Goal: Task Accomplishment & Management: Manage account settings

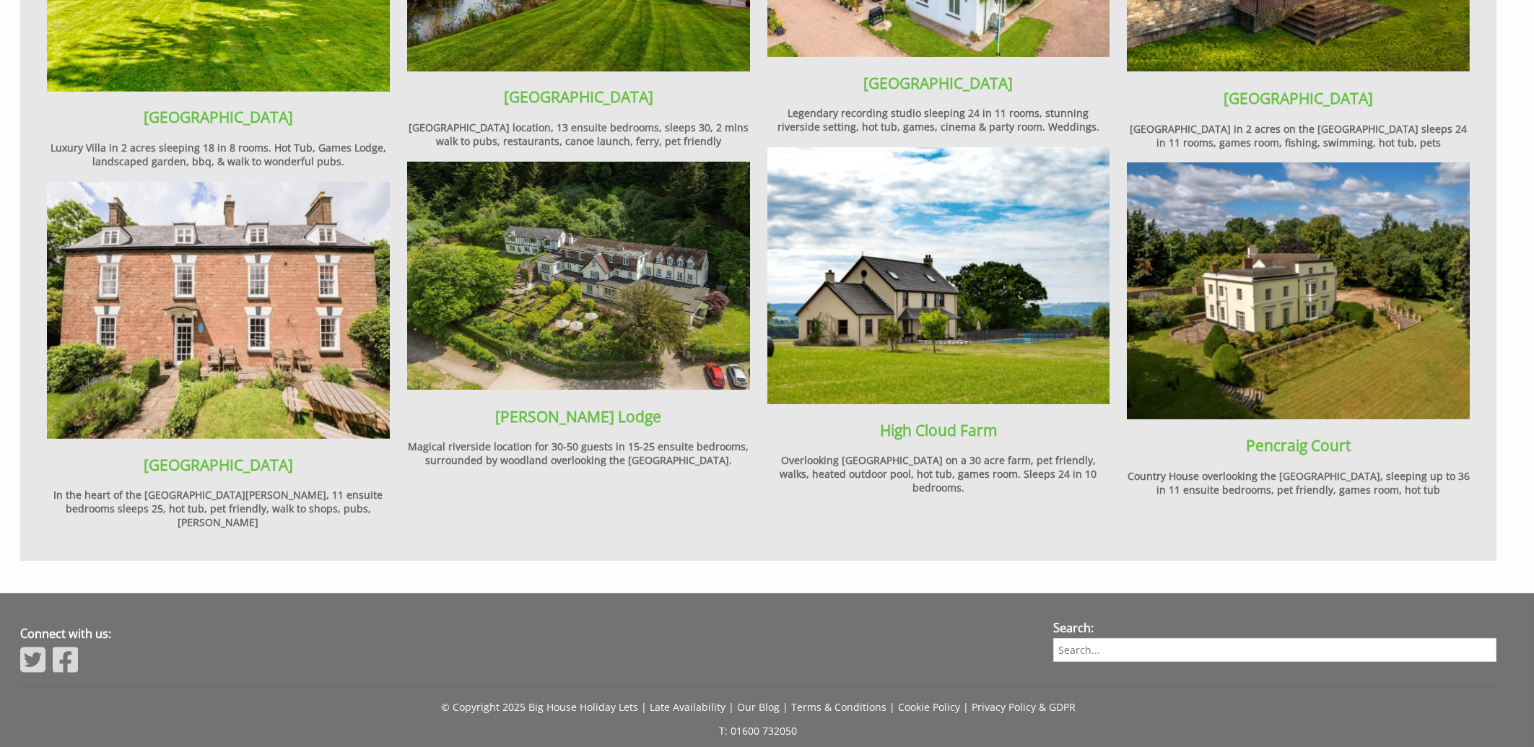
scroll to position [1915, 0]
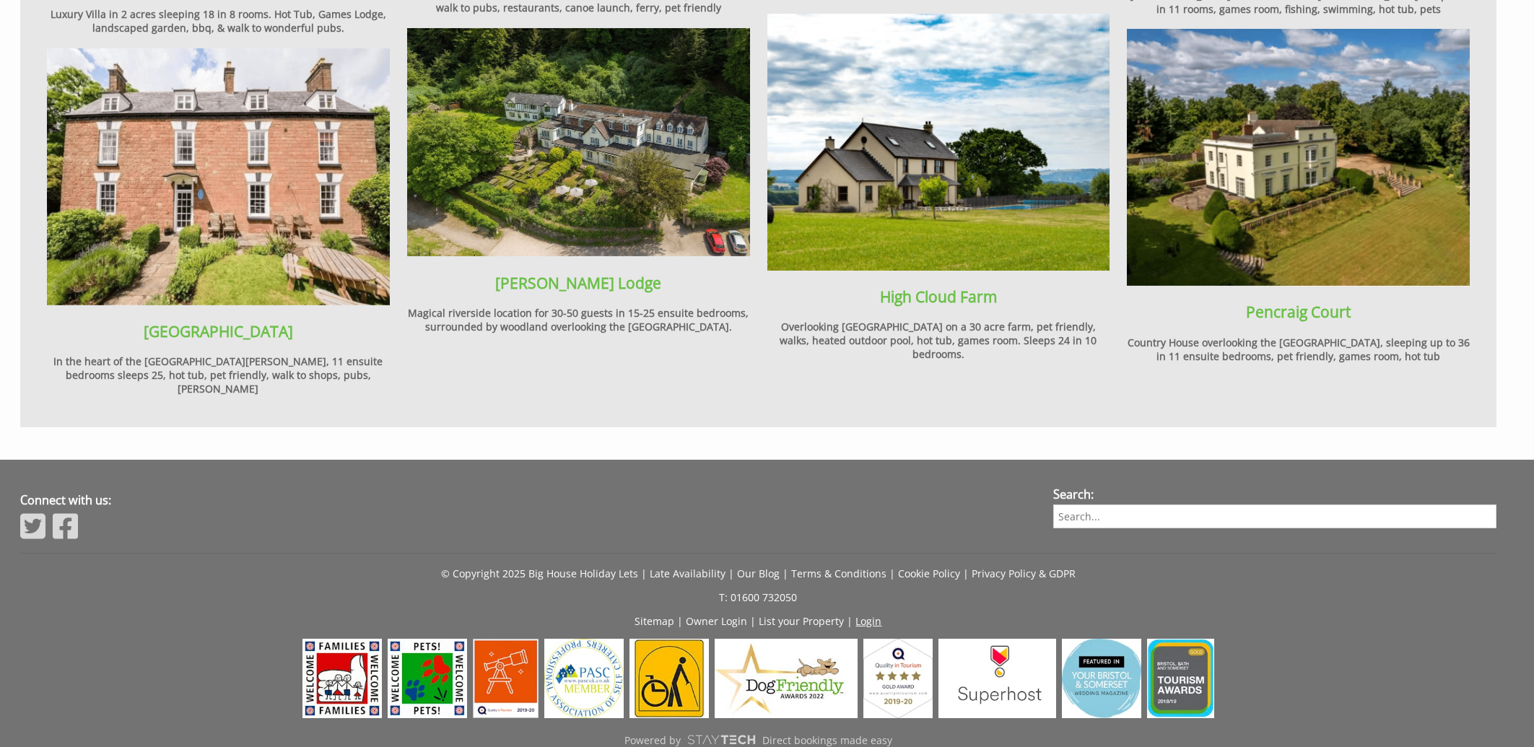
click at [865, 614] on link "Login" at bounding box center [869, 621] width 26 height 14
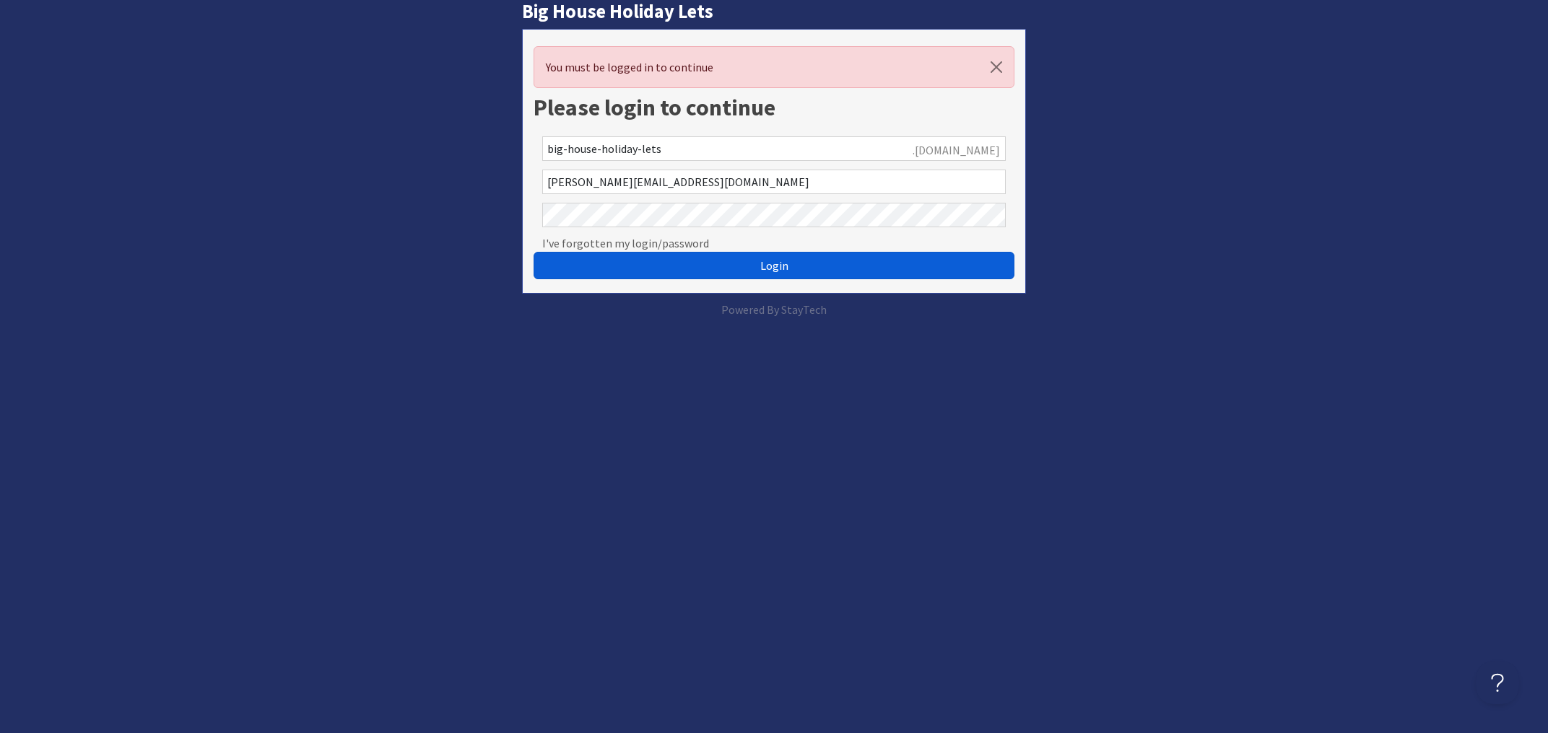
click at [796, 269] on button "Login" at bounding box center [773, 265] width 481 height 27
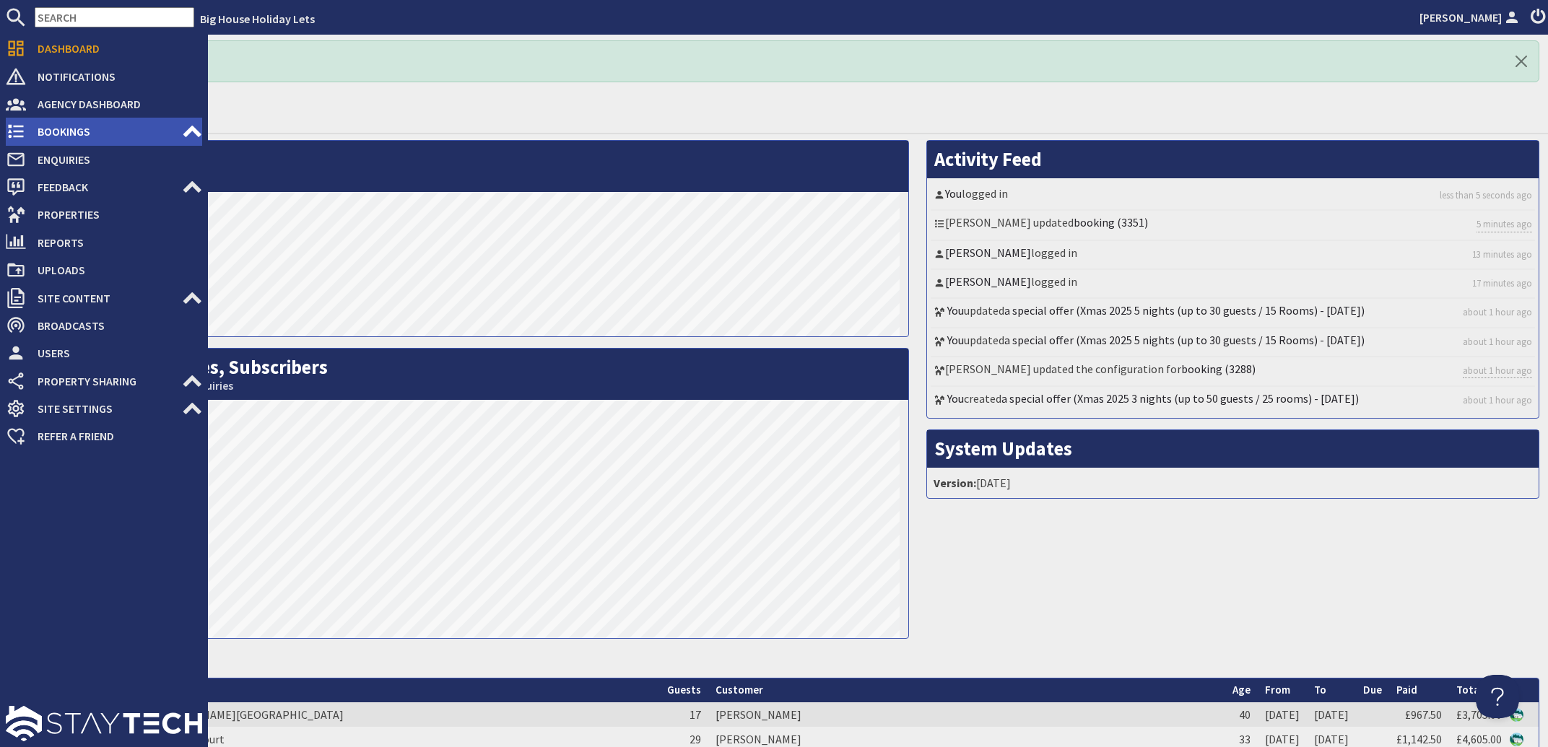
click at [77, 133] on span "Bookings" at bounding box center [104, 131] width 156 height 23
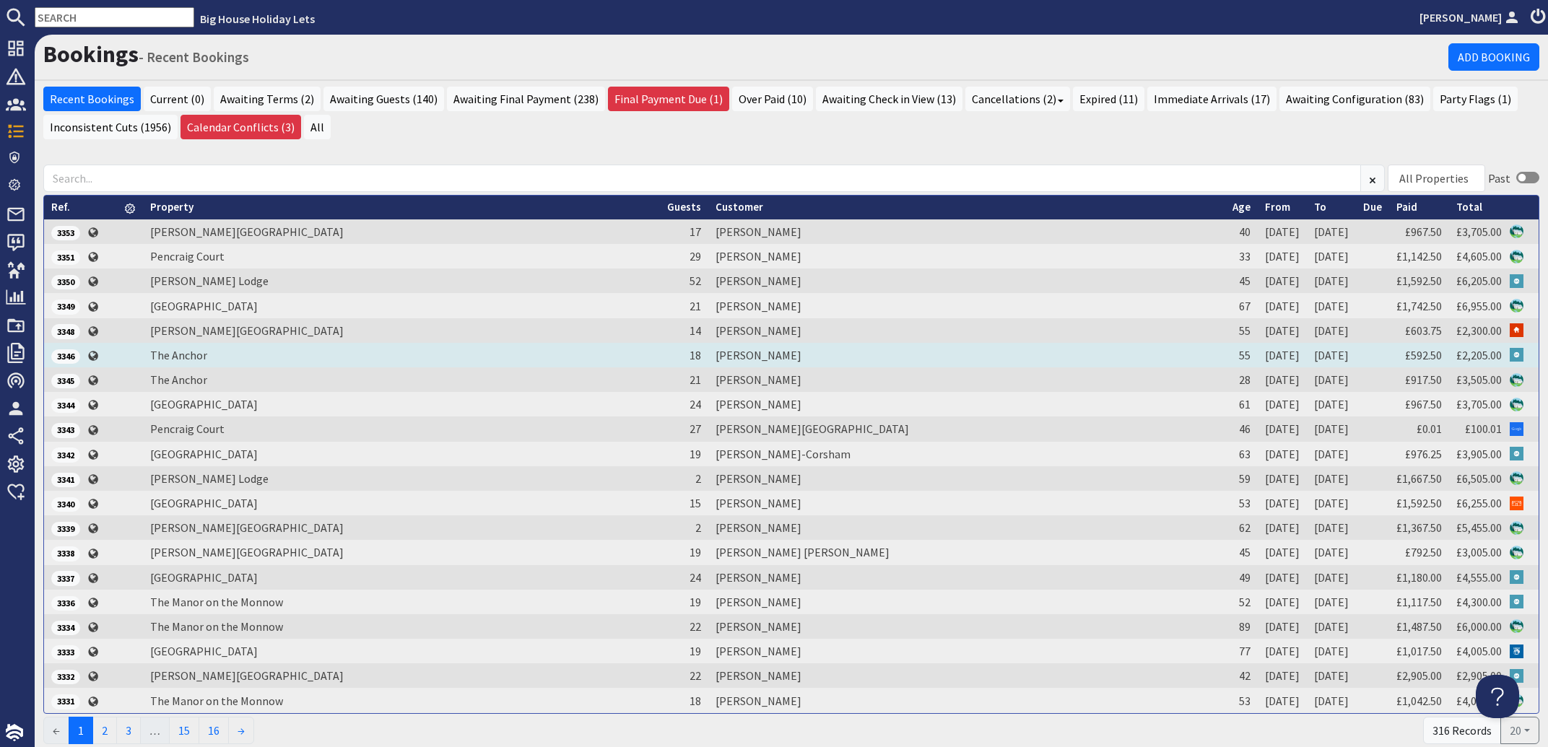
click at [765, 355] on td "[PERSON_NAME]" at bounding box center [966, 355] width 517 height 25
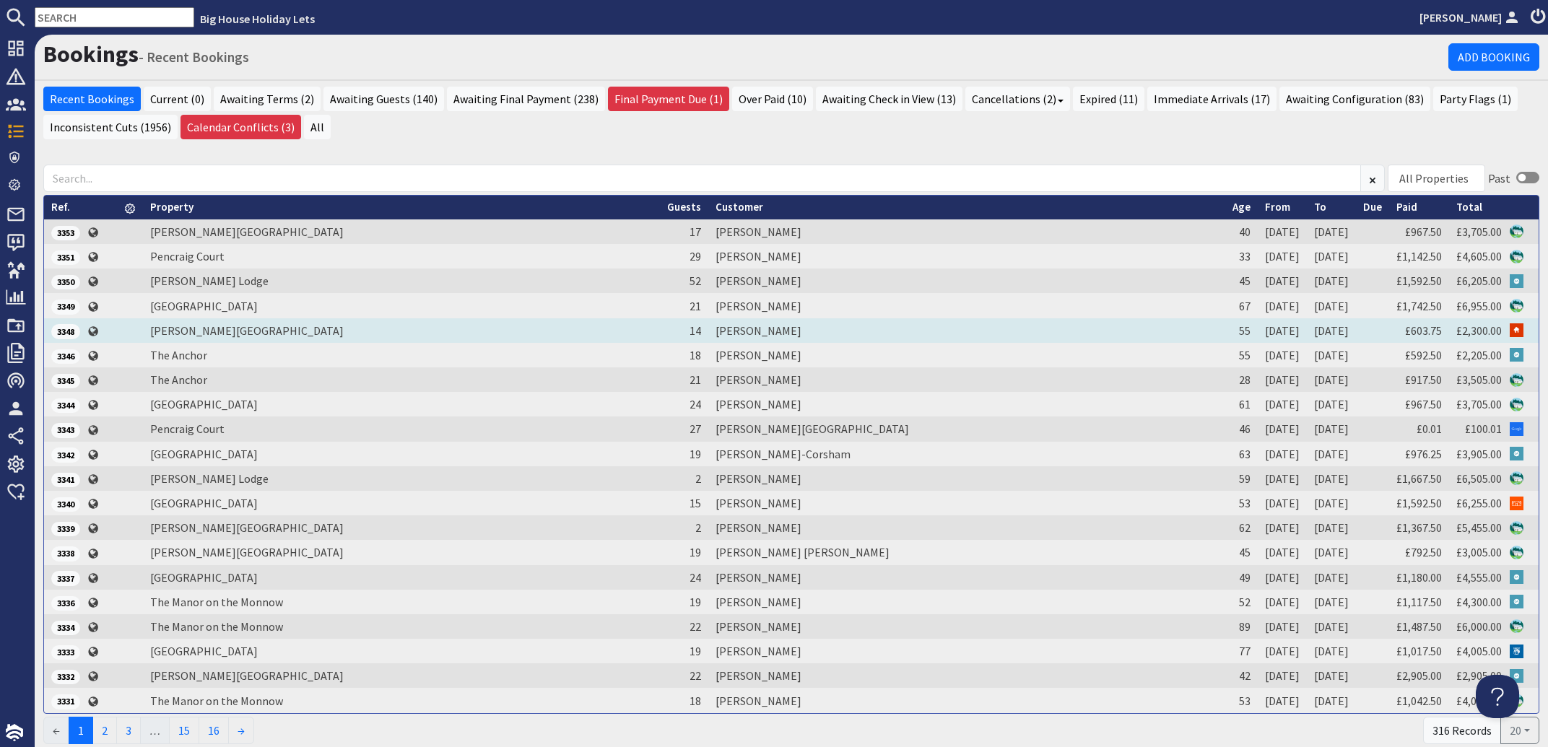
click at [771, 330] on td "[PERSON_NAME]" at bounding box center [966, 330] width 517 height 25
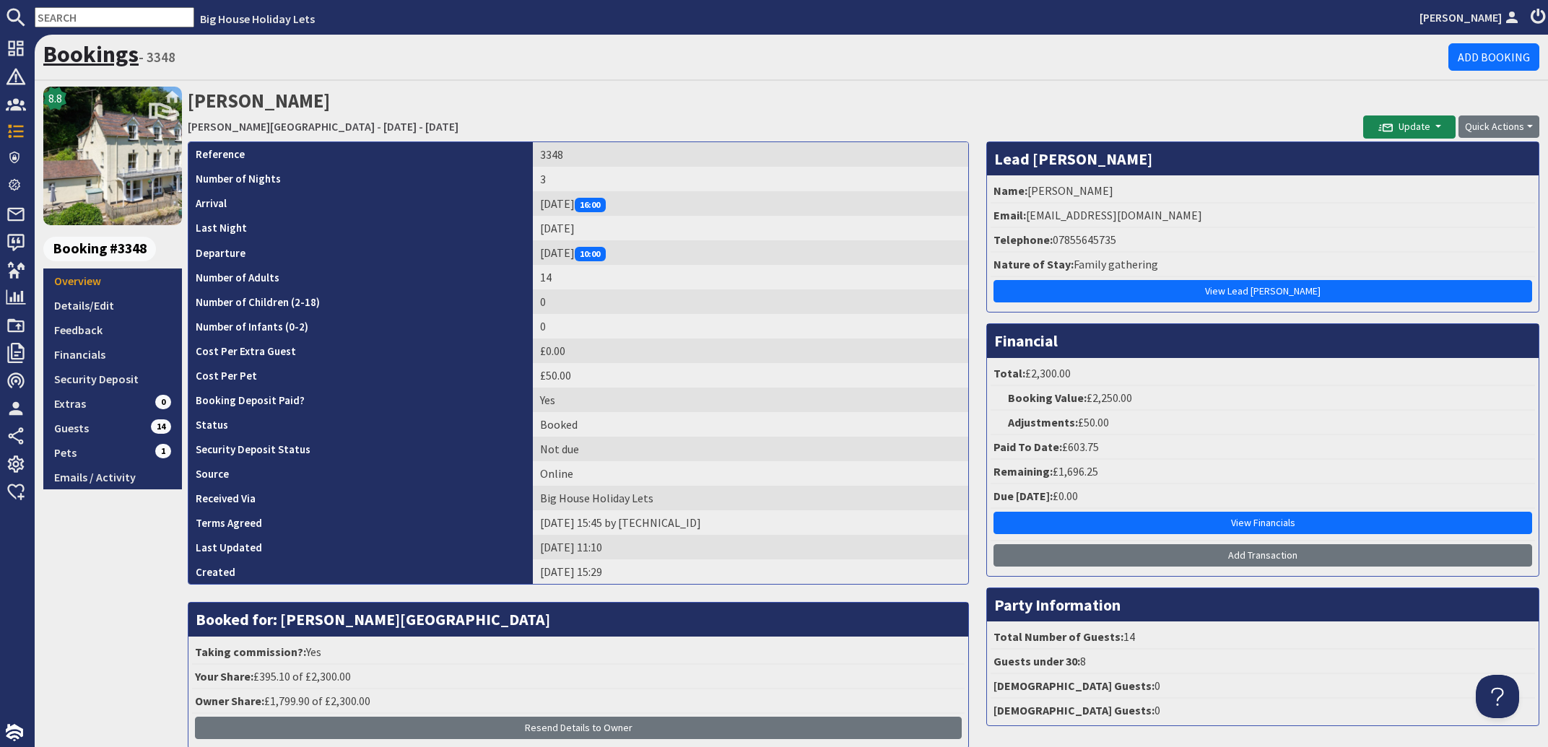
click at [90, 56] on link "Bookings" at bounding box center [90, 54] width 95 height 29
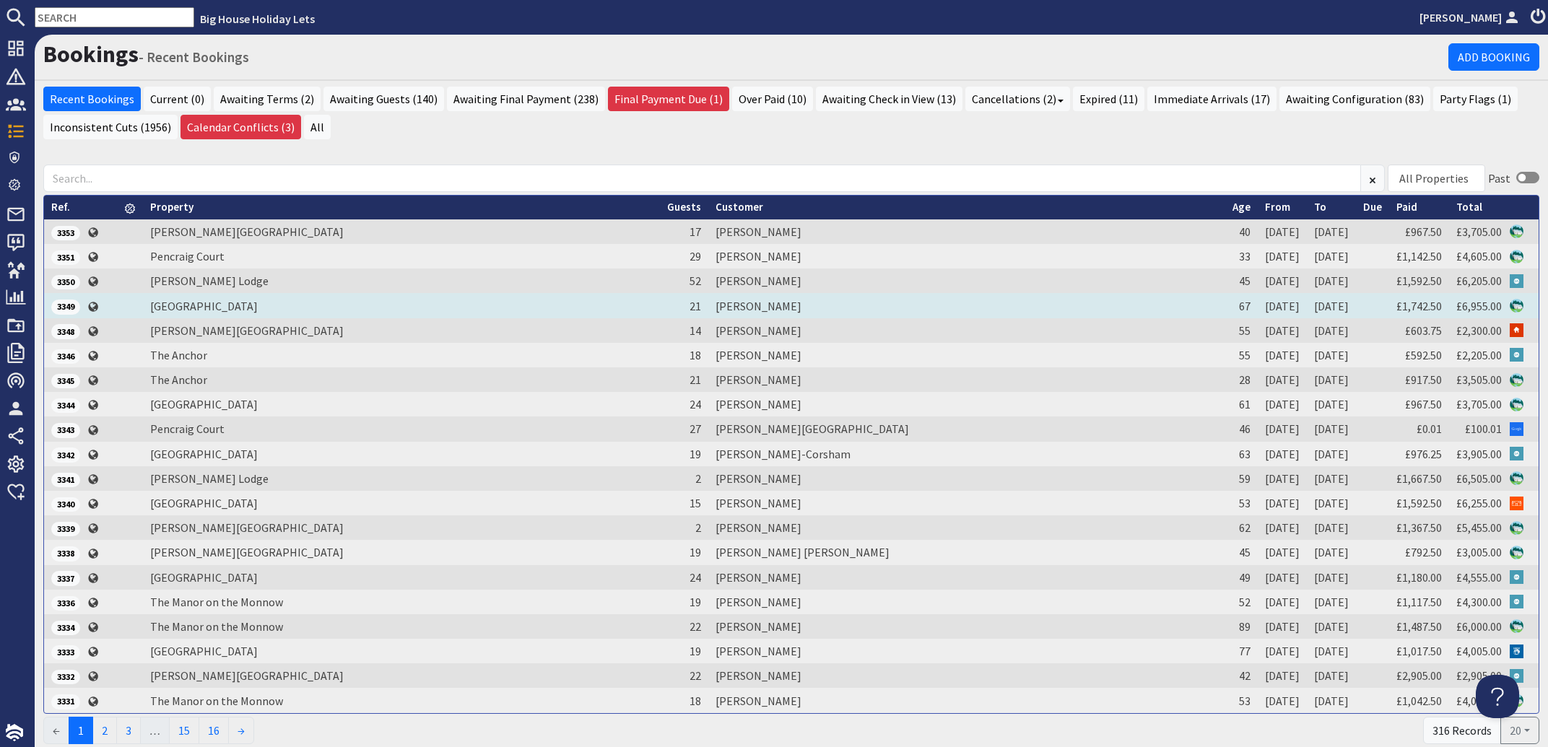
click at [776, 306] on td "[PERSON_NAME]" at bounding box center [966, 305] width 517 height 25
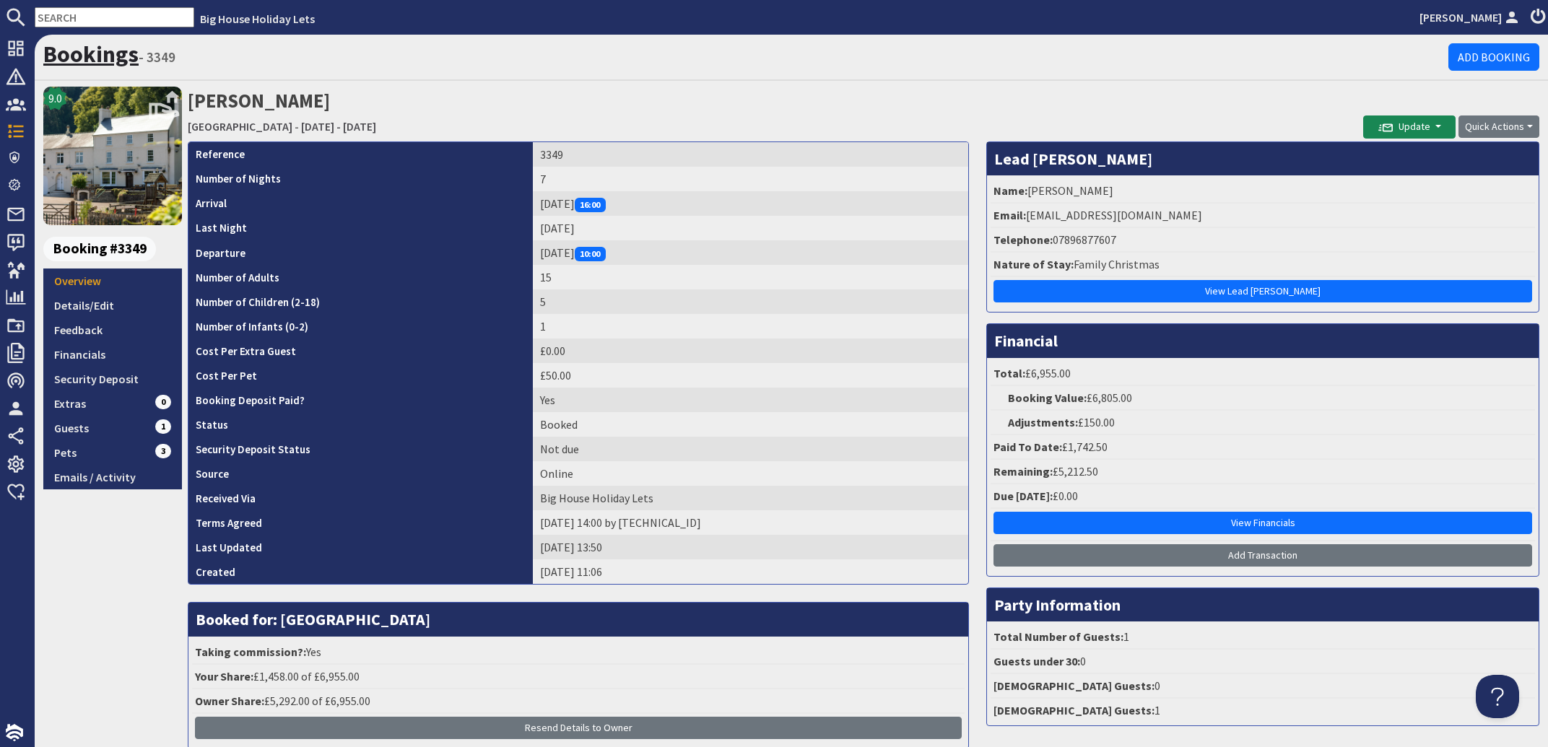
click at [69, 55] on link "Bookings" at bounding box center [90, 54] width 95 height 29
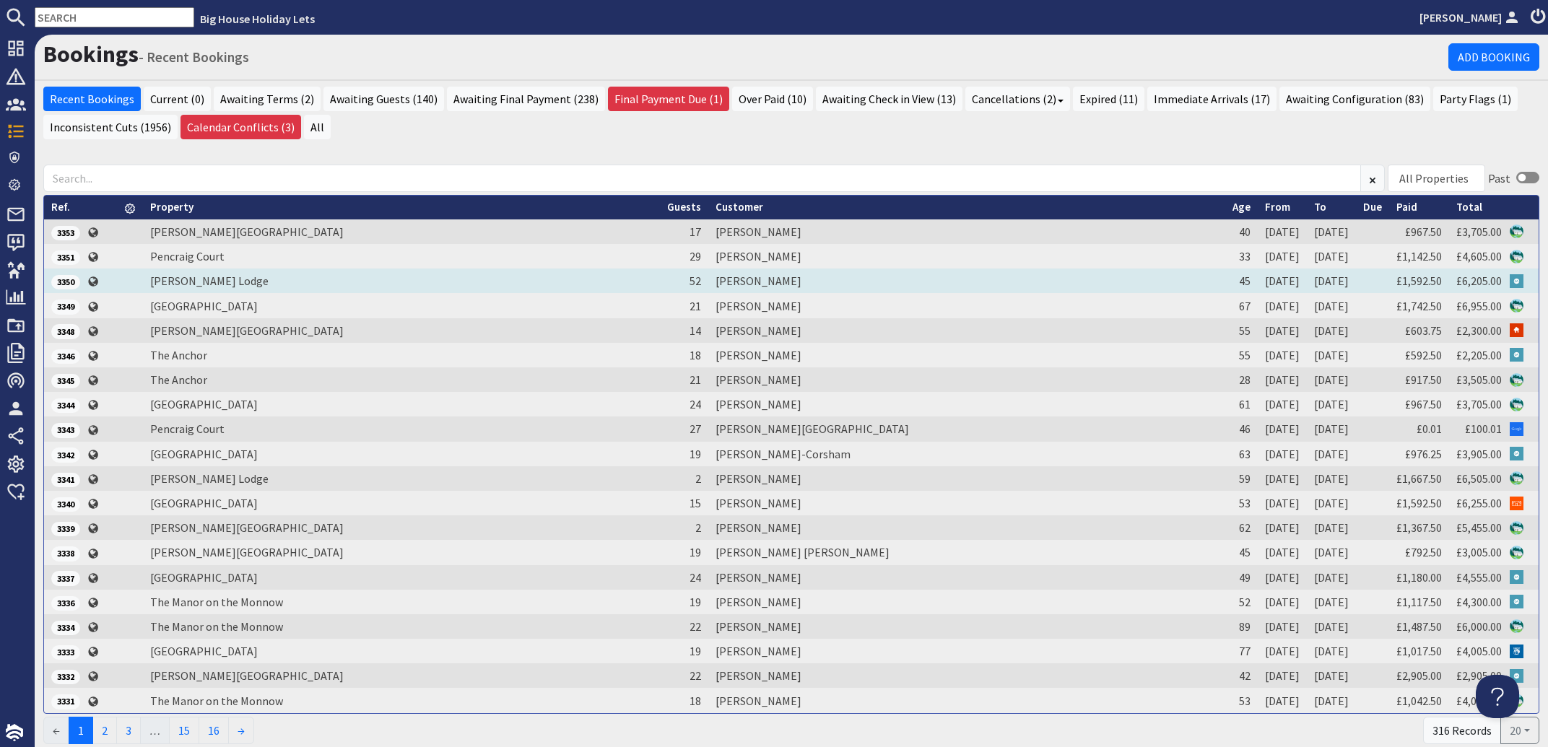
click at [759, 281] on td "[PERSON_NAME]" at bounding box center [966, 281] width 517 height 25
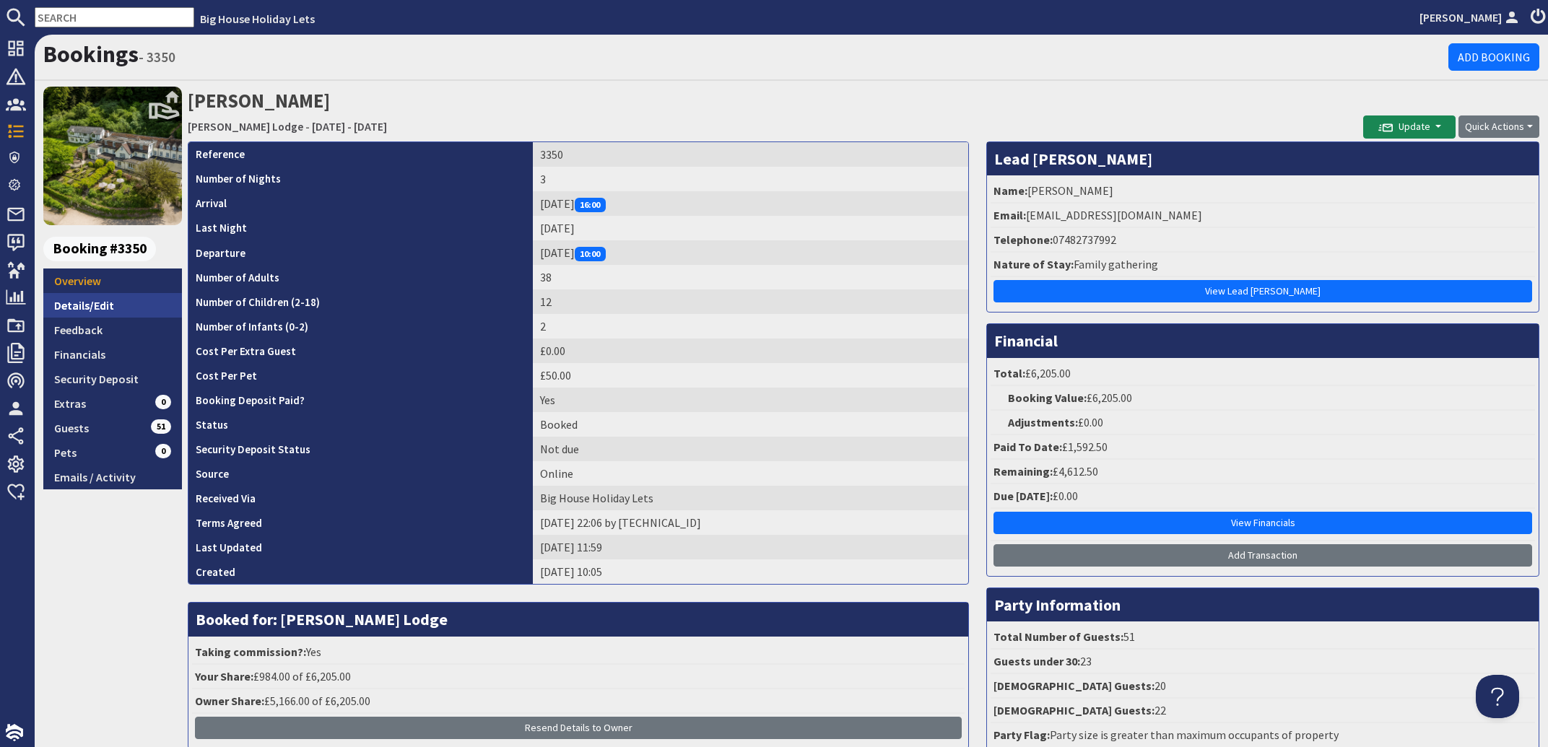
click at [82, 307] on link "Details/Edit" at bounding box center [112, 305] width 139 height 25
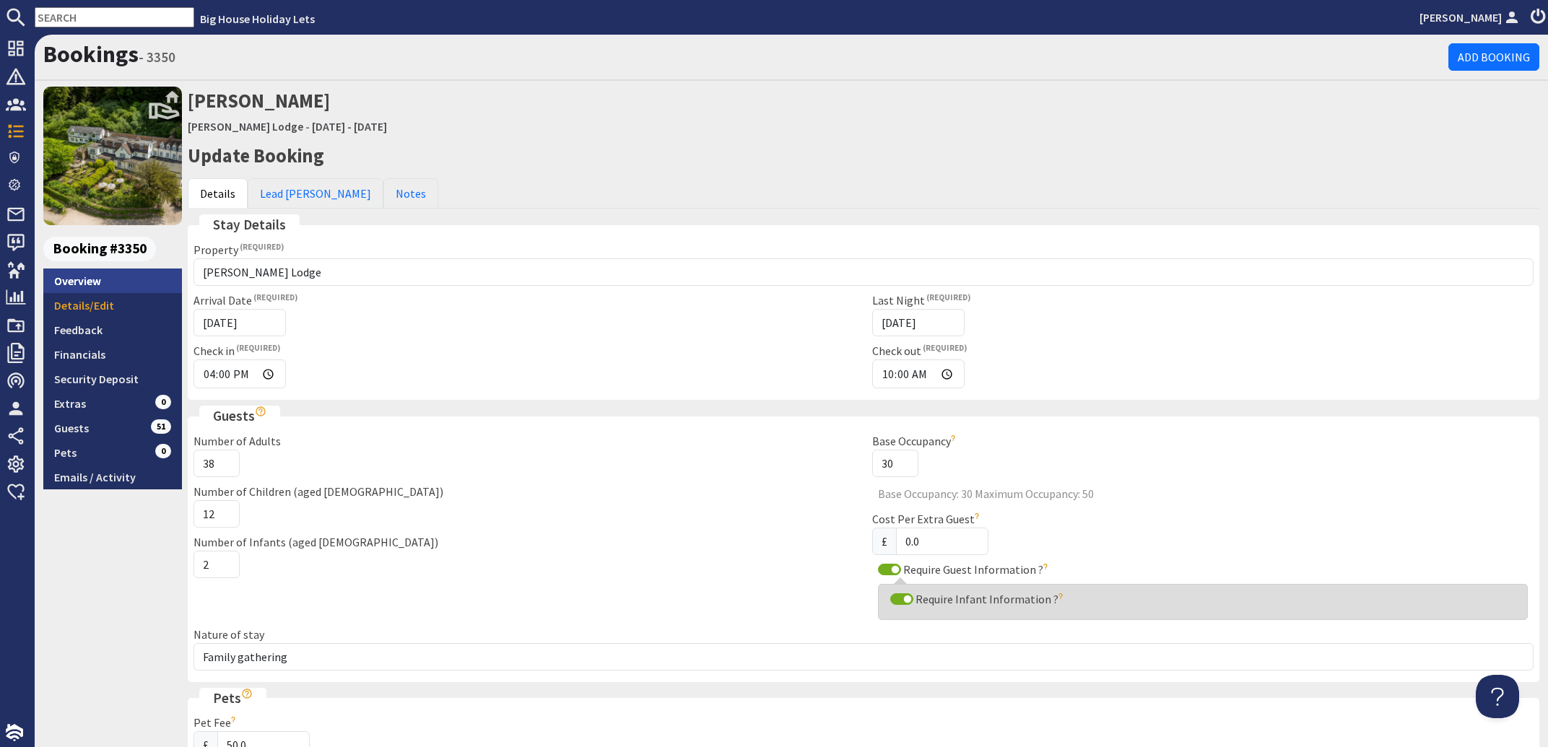
click at [80, 282] on link "Overview" at bounding box center [112, 281] width 139 height 25
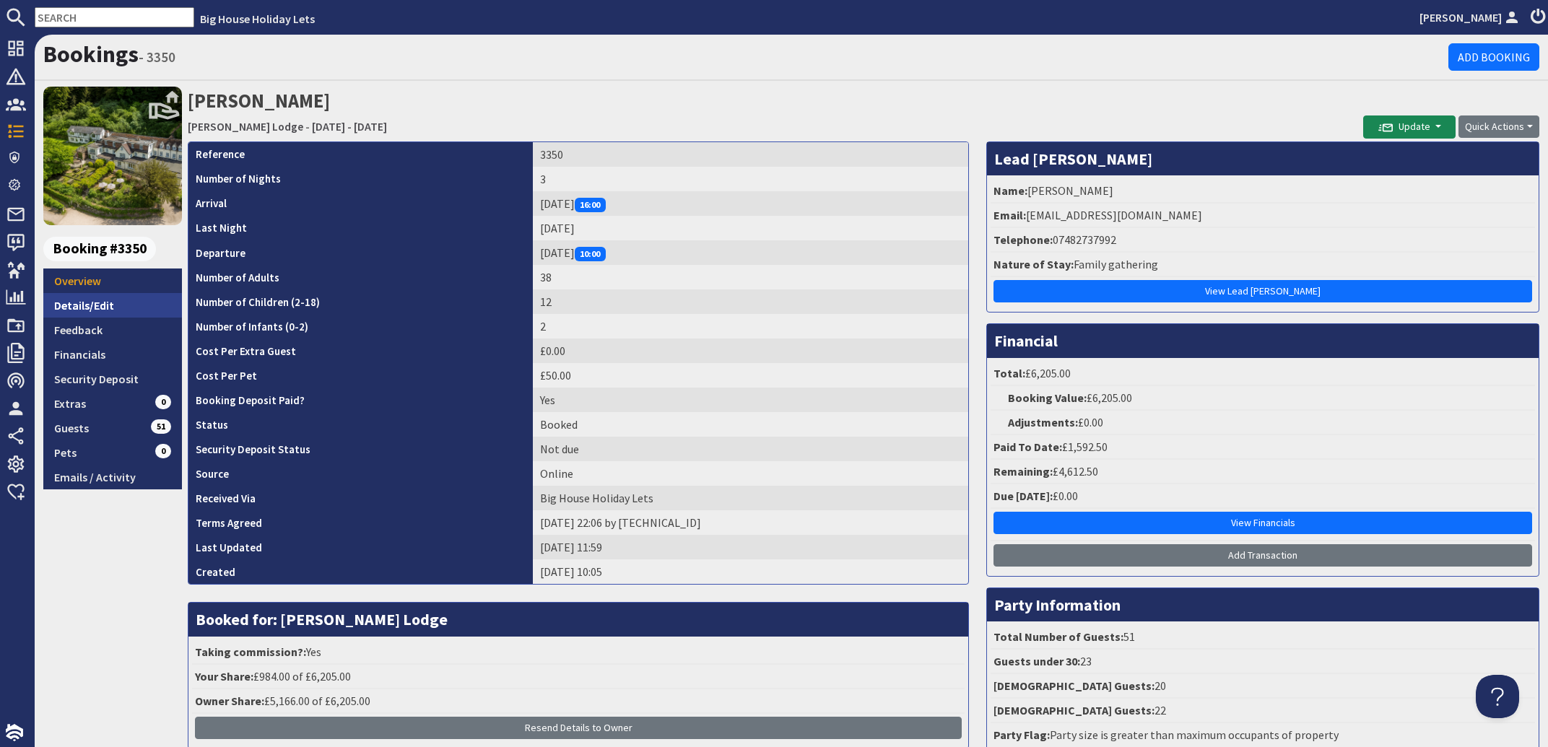
click at [77, 303] on link "Details/Edit" at bounding box center [112, 305] width 139 height 25
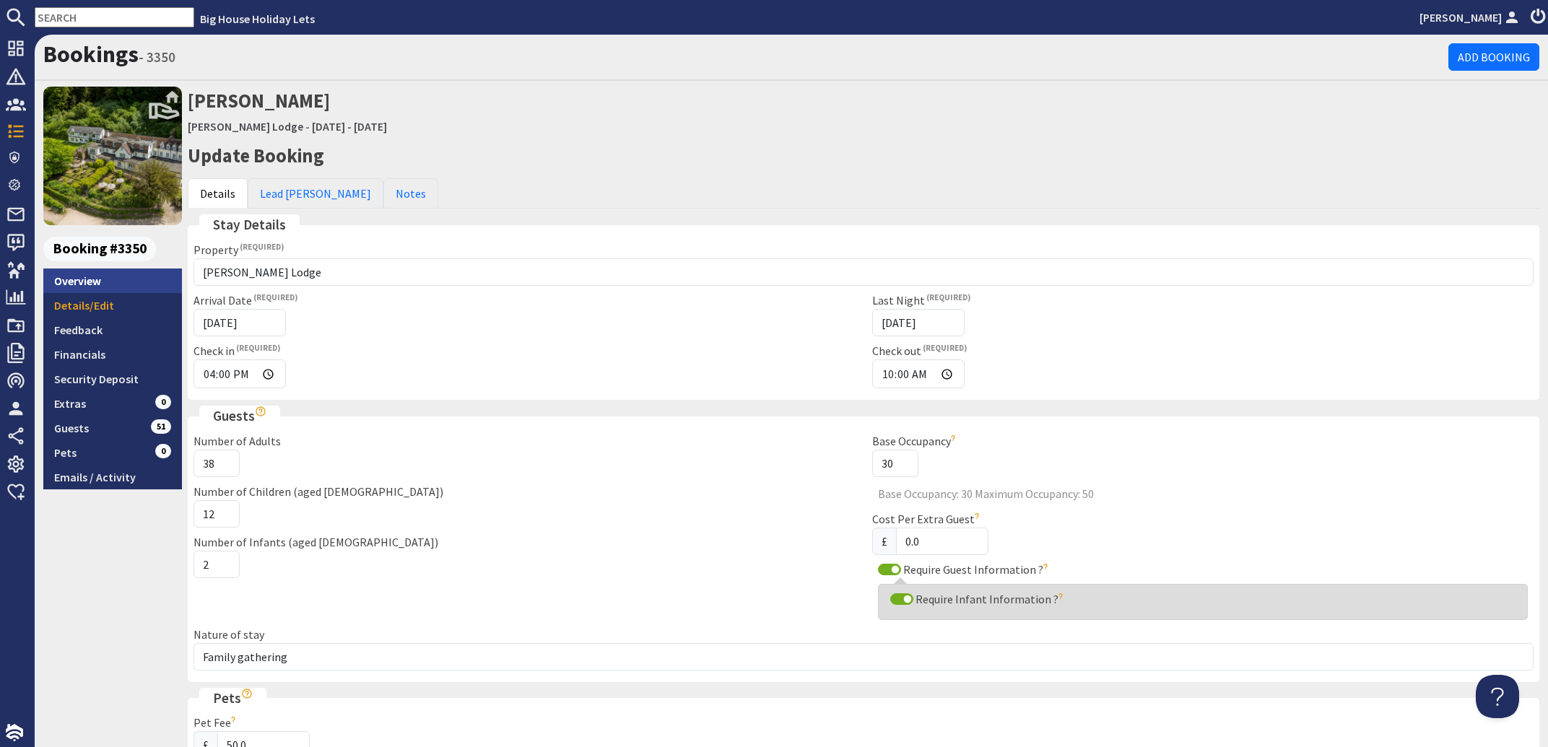
click at [79, 281] on link "Overview" at bounding box center [112, 281] width 139 height 25
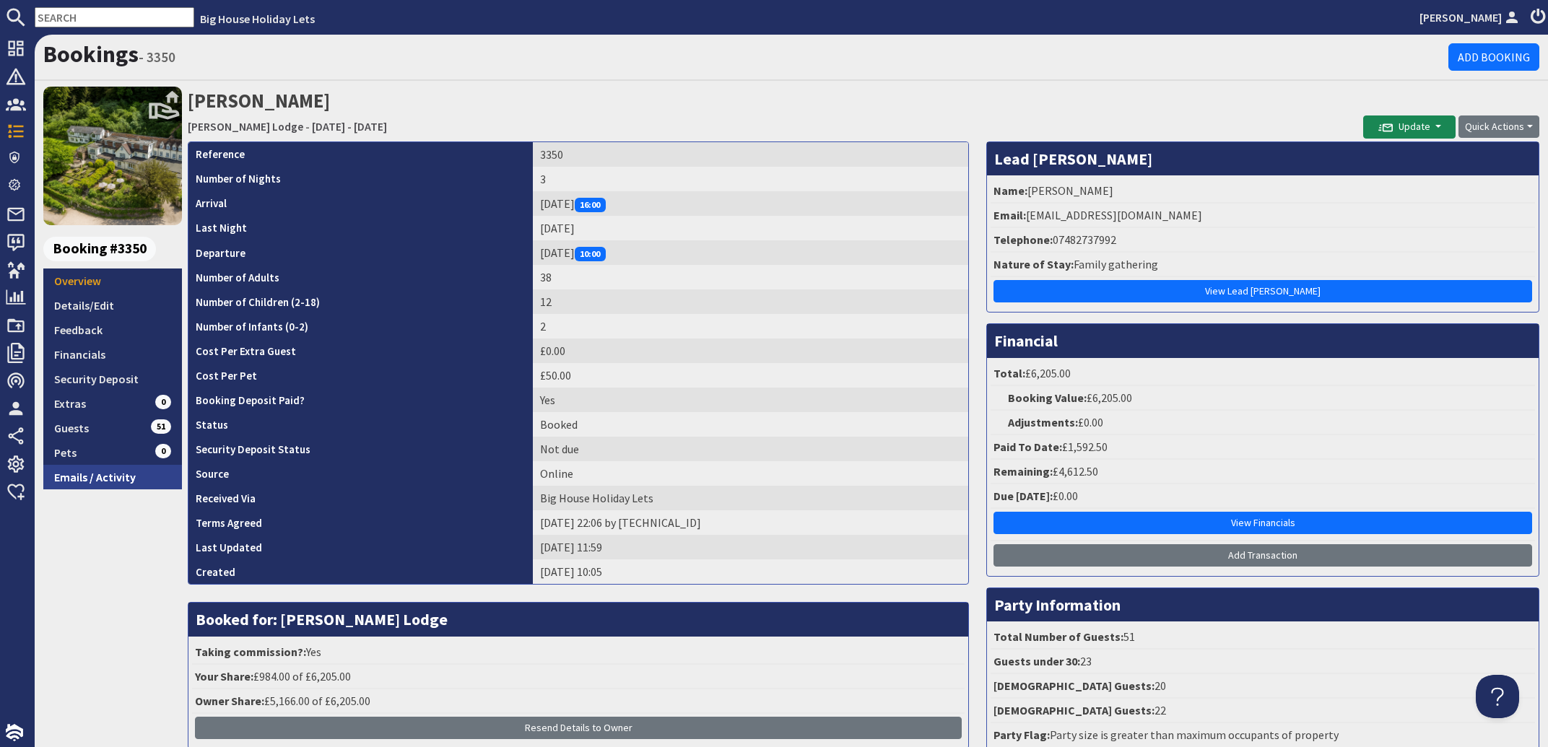
click at [65, 476] on link "Emails / Activity" at bounding box center [112, 477] width 139 height 25
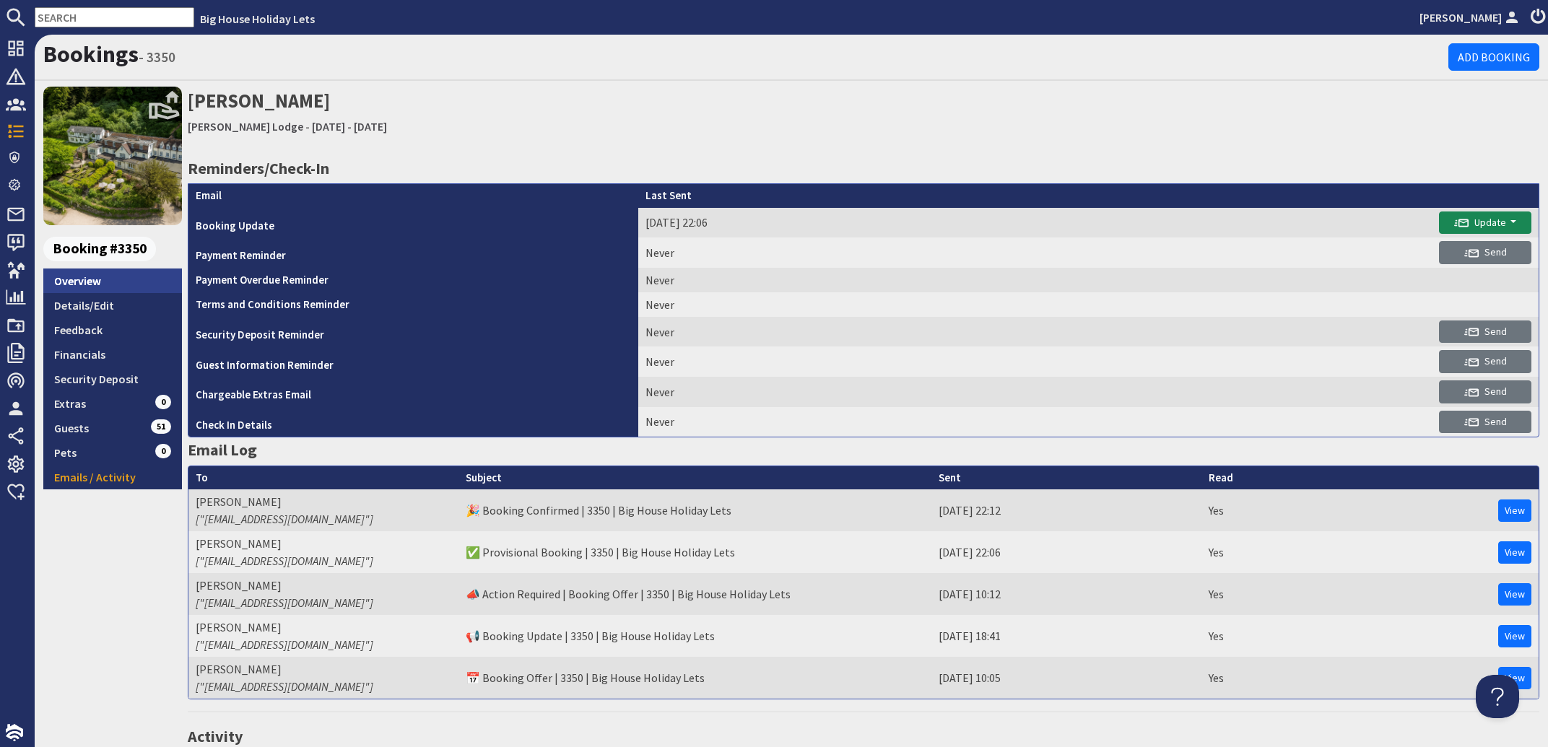
click at [83, 284] on link "Overview" at bounding box center [112, 281] width 139 height 25
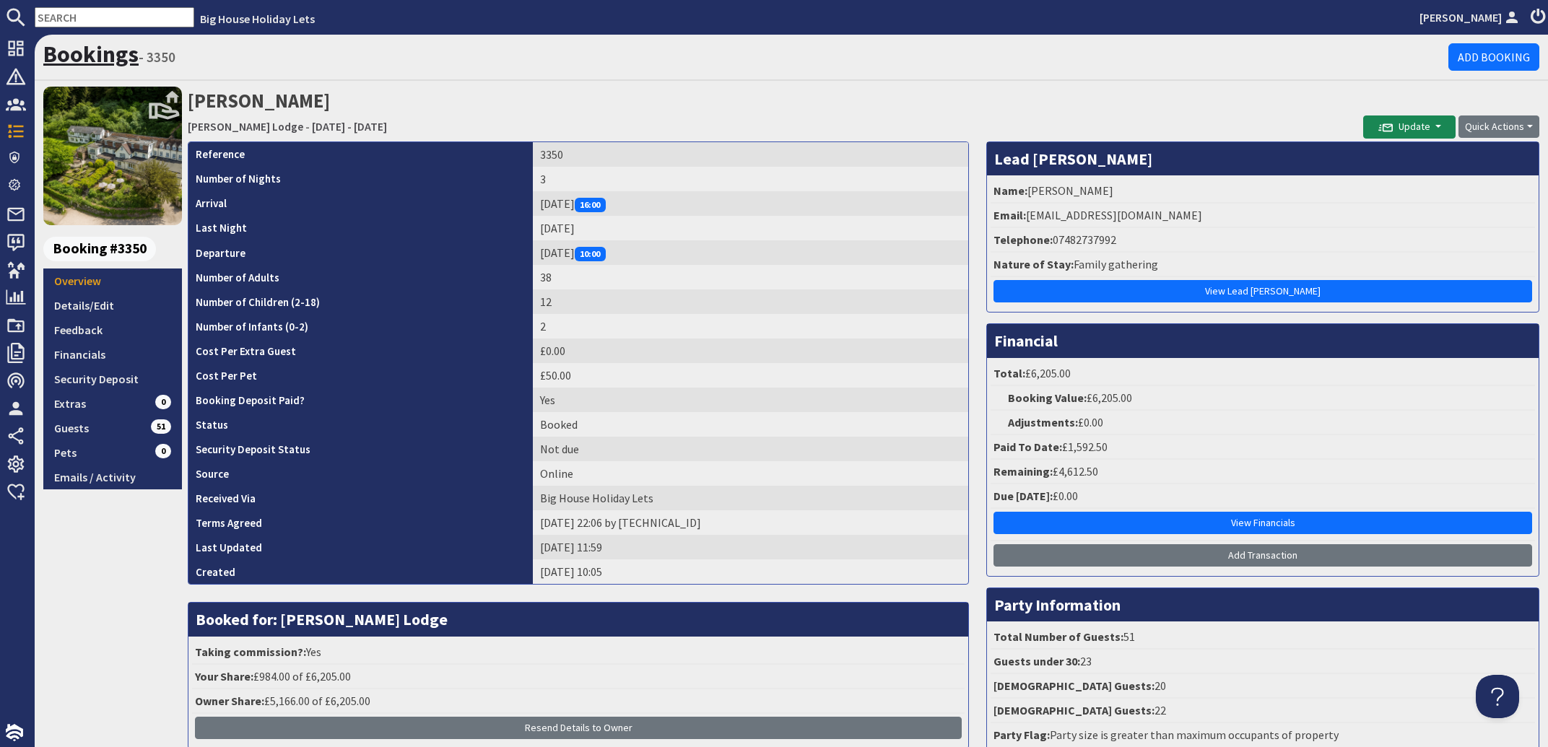
click at [99, 48] on link "Bookings" at bounding box center [90, 54] width 95 height 29
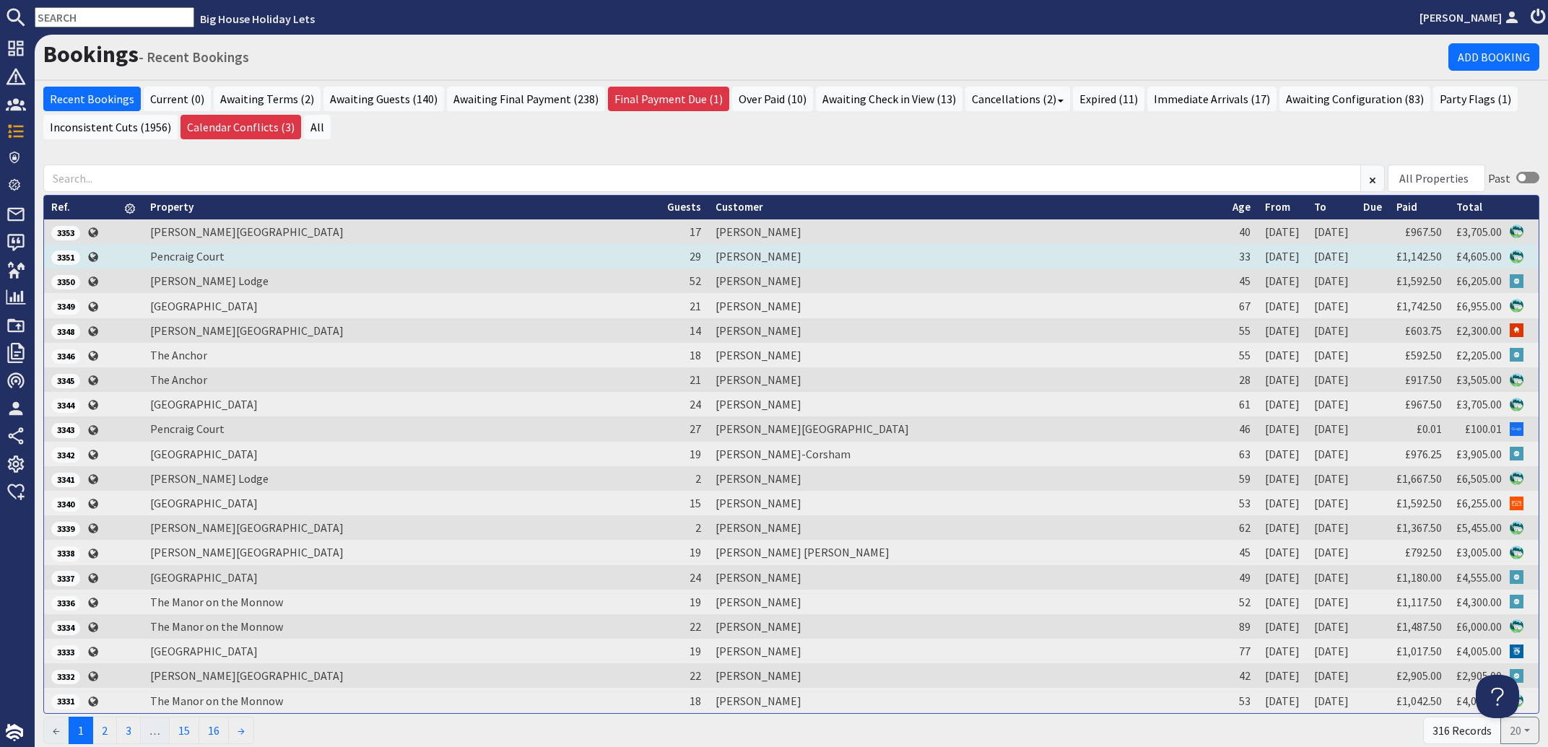
click at [769, 254] on td "[PERSON_NAME]" at bounding box center [966, 256] width 517 height 25
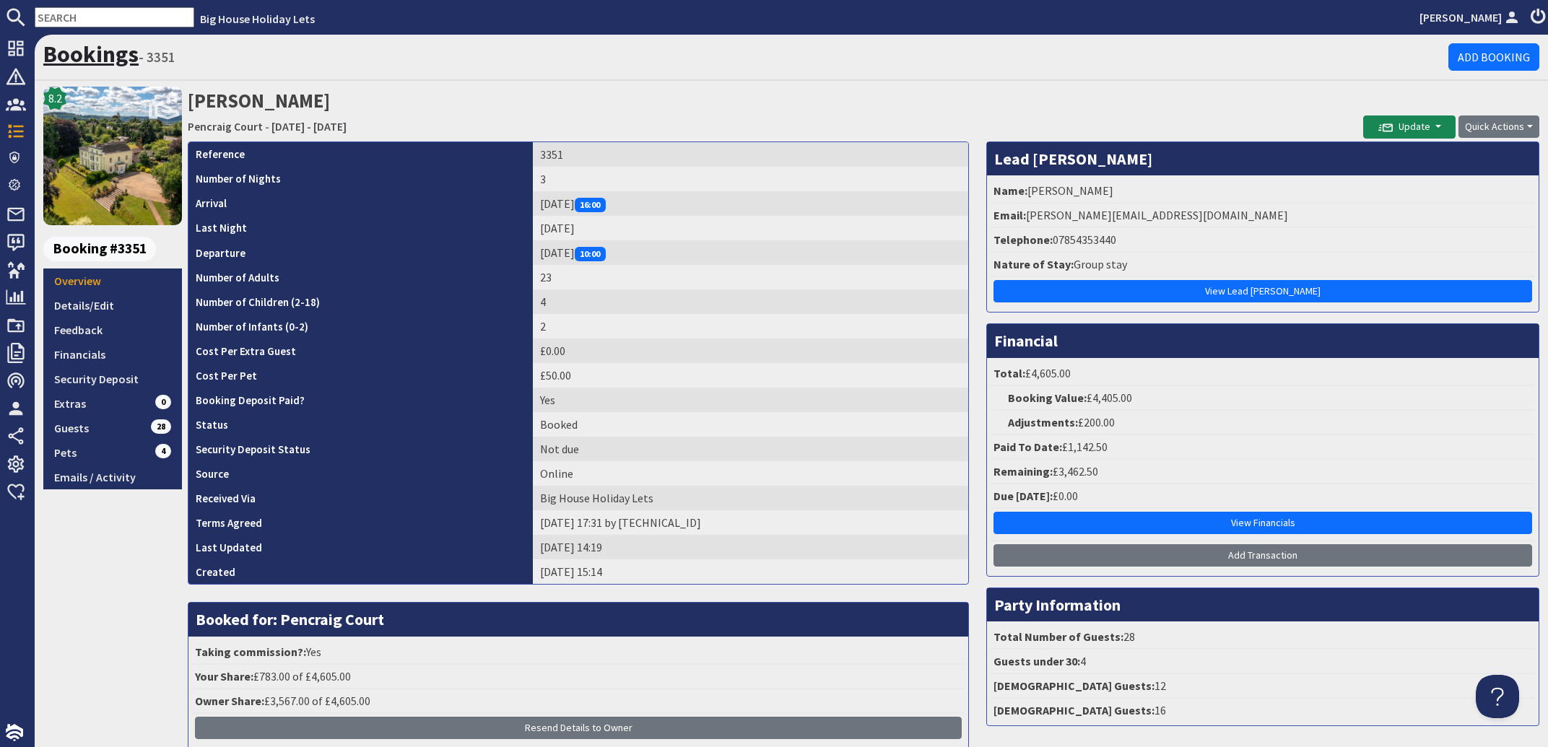
click at [84, 46] on link "Bookings" at bounding box center [90, 54] width 95 height 29
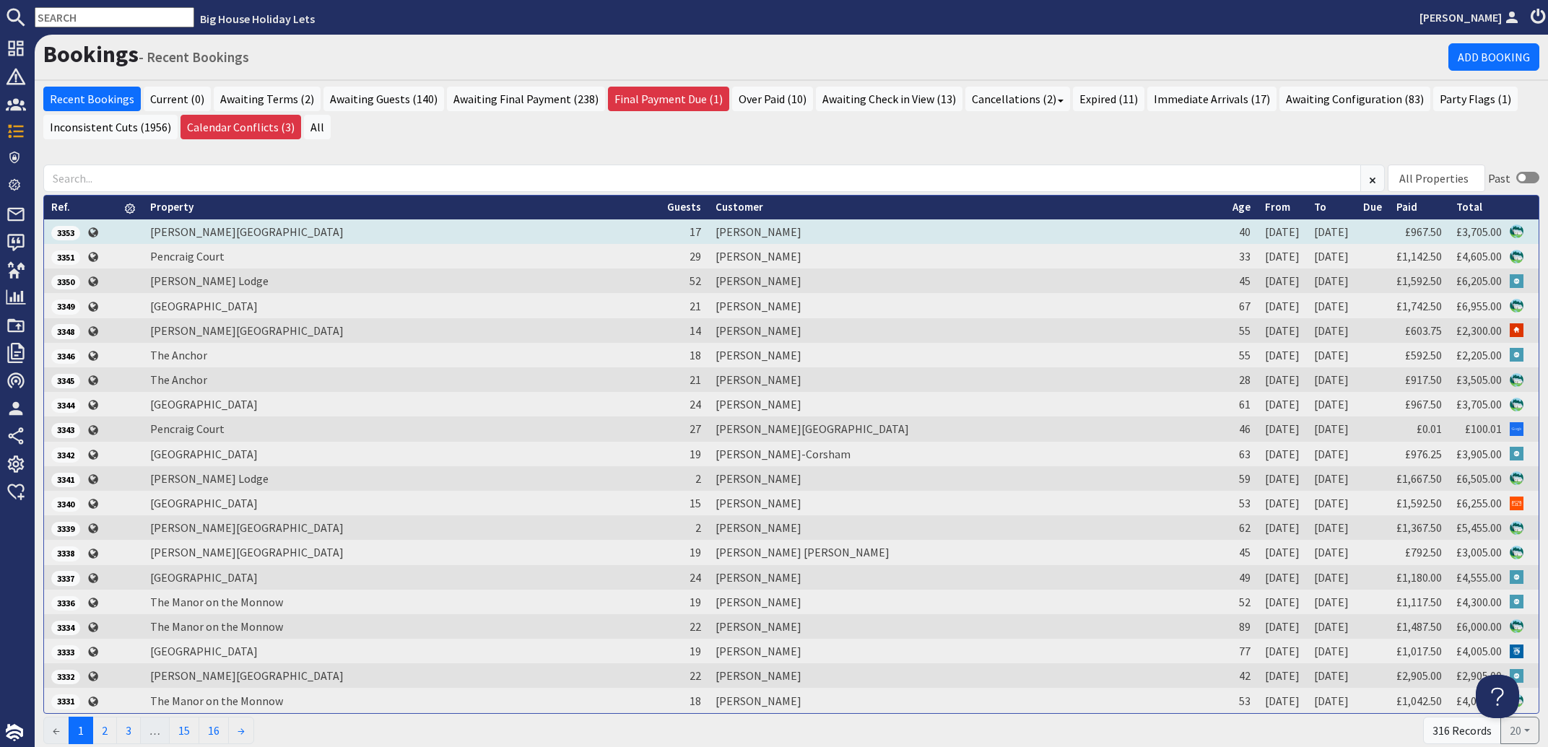
click at [772, 230] on td "[PERSON_NAME]" at bounding box center [966, 231] width 517 height 25
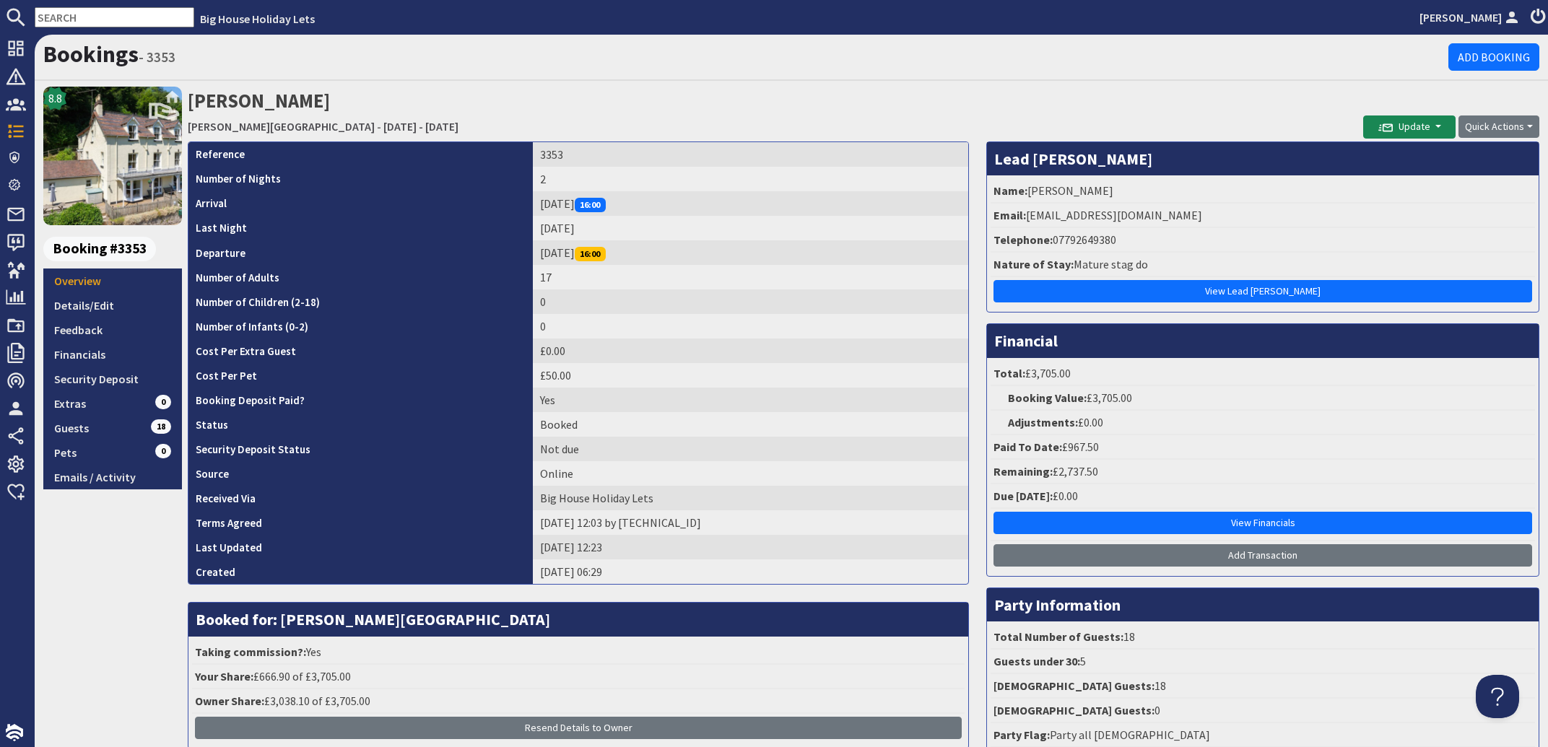
click at [95, 14] on input "text" at bounding box center [115, 17] width 160 height 20
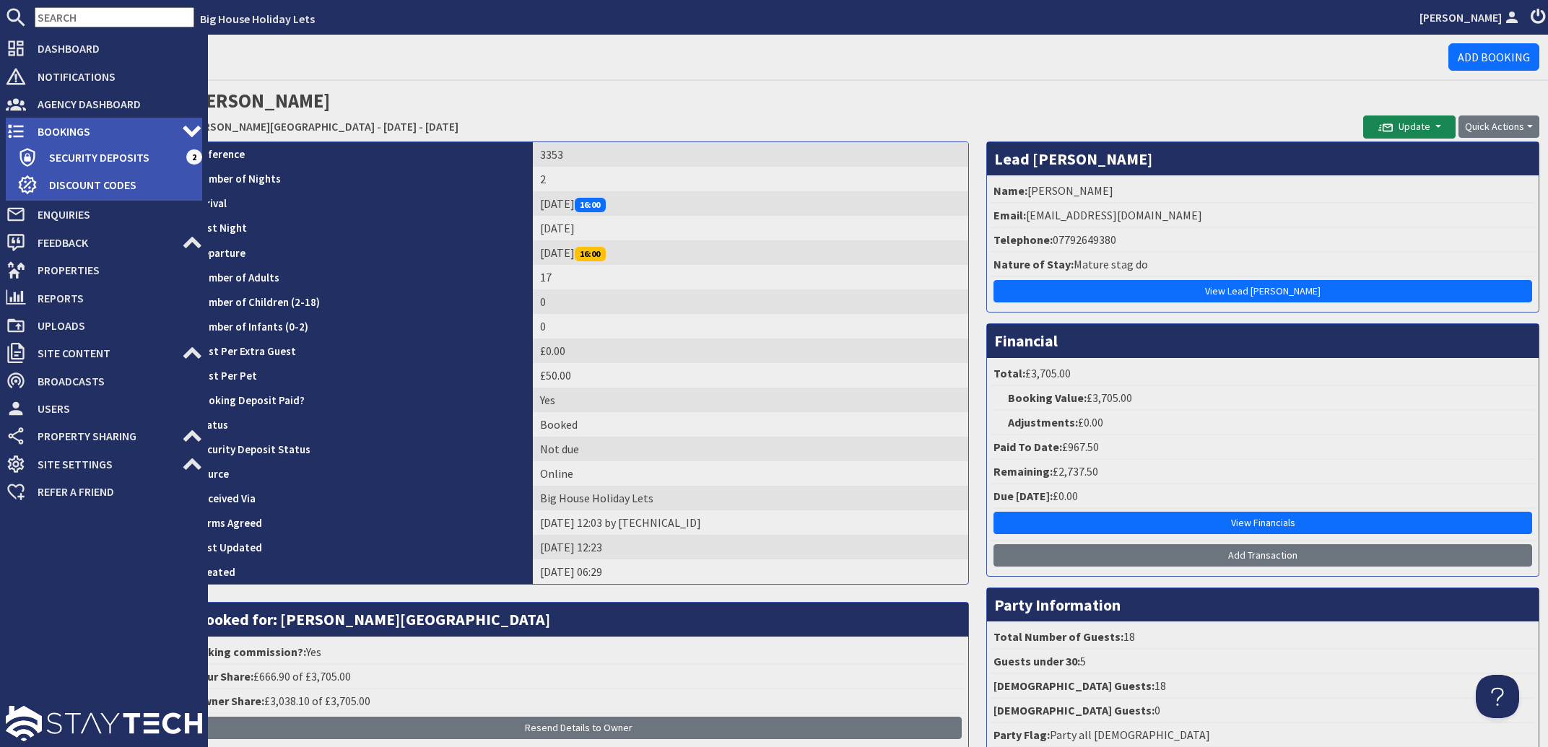
click at [43, 129] on span "Bookings" at bounding box center [104, 131] width 156 height 23
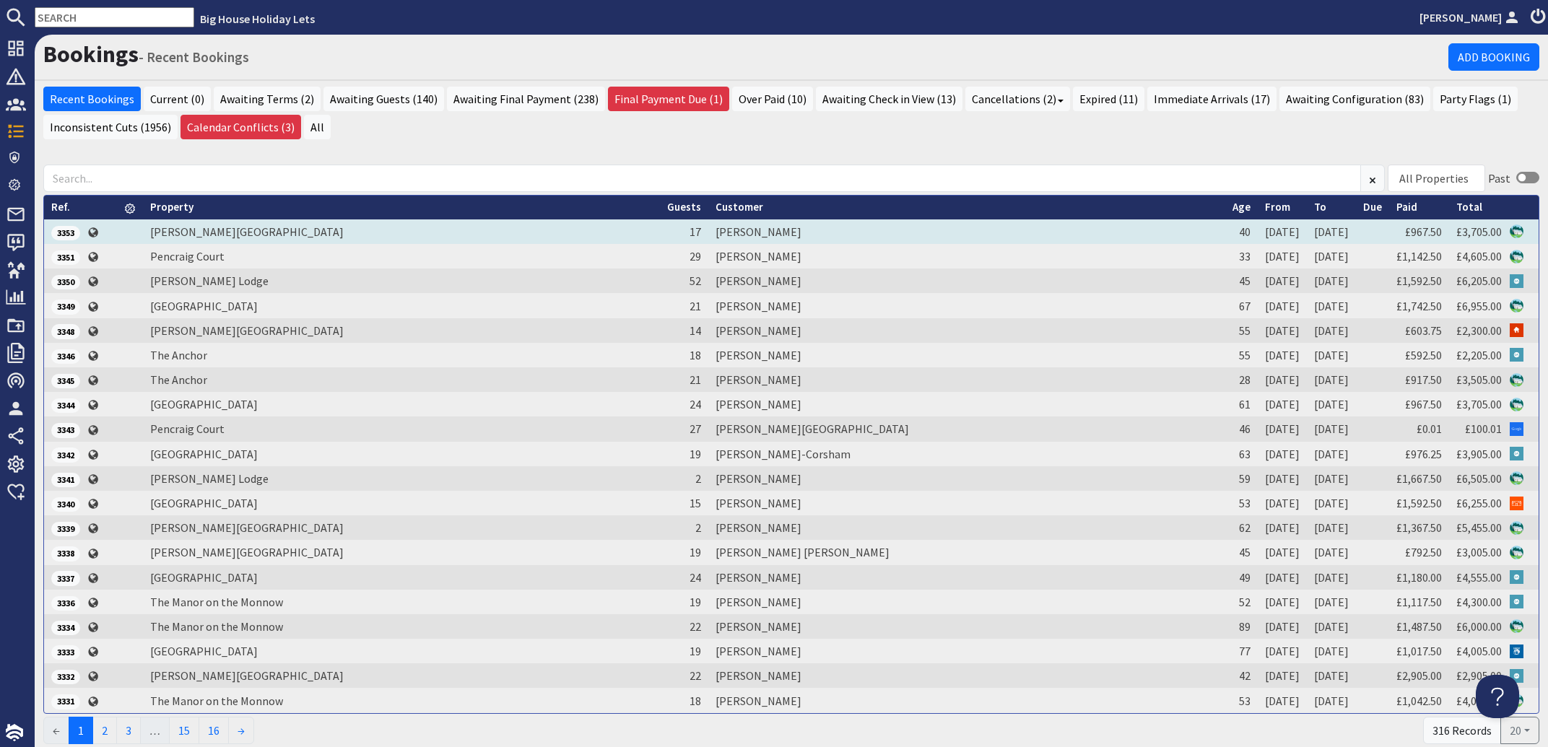
click at [787, 230] on td "[PERSON_NAME]" at bounding box center [966, 231] width 517 height 25
